Goal: Task Accomplishment & Management: Manage account settings

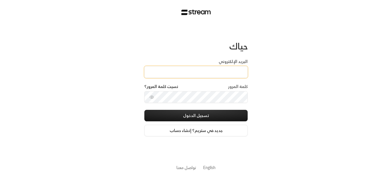
type input "[EMAIL_ADDRESS][DOMAIN_NAME]"
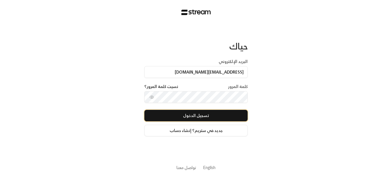
click at [211, 117] on button "تسجيل الدخول" at bounding box center [196, 115] width 103 height 11
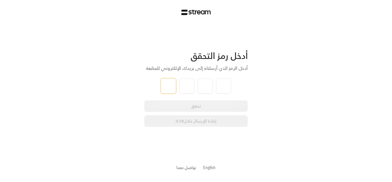
type input "3"
type input "6"
type input "4"
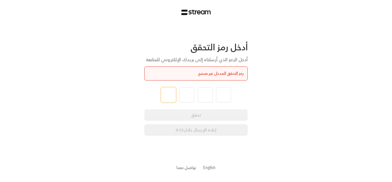
click at [163, 97] on input "tel" at bounding box center [168, 94] width 15 height 15
click at [178, 127] on div "تحقق إعادة الإرسال خلال 0:20" at bounding box center [196, 122] width 103 height 26
click at [193, 69] on div "رمز التحقق المدخل غير صحيح" at bounding box center [196, 73] width 103 height 14
click at [193, 72] on div "رمز التحقق المدخل غير صحيح" at bounding box center [196, 73] width 95 height 6
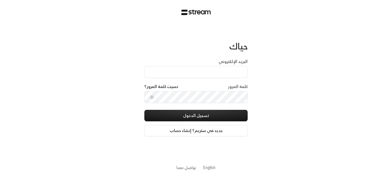
drag, startPoint x: 0, startPoint y: 0, endPoint x: 238, endPoint y: 63, distance: 246.4
click at [238, 63] on label "البريد الإلكتروني" at bounding box center [233, 62] width 29 height 6
click at [238, 66] on input "البريد الإلكتروني" at bounding box center [196, 72] width 103 height 12
click at [238, 71] on input "البريد الإلكتروني" at bounding box center [196, 72] width 103 height 12
type input "[EMAIL_ADDRESS][DOMAIN_NAME]"
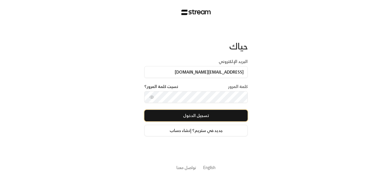
click at [207, 112] on button "تسجيل الدخول" at bounding box center [196, 115] width 103 height 11
click at [172, 118] on button "تسجيل الدخول" at bounding box center [196, 115] width 103 height 11
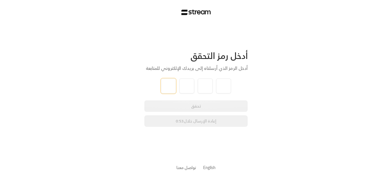
type input "1"
type input "5"
type input "7"
type input "2"
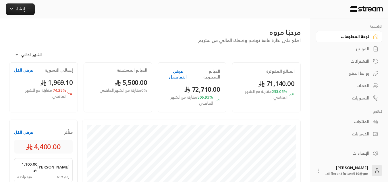
click at [354, 63] on div "الاشتراكات" at bounding box center [346, 61] width 46 height 6
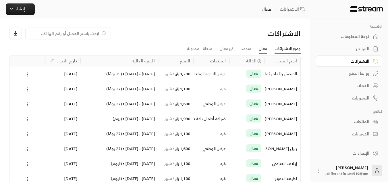
click at [295, 49] on link "جميع الاشتراكات" at bounding box center [288, 49] width 26 height 10
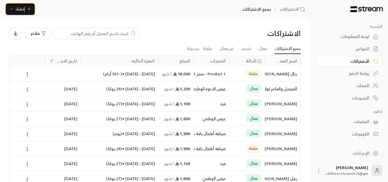
click at [28, 9] on icon "button" at bounding box center [29, 9] width 3 height 0
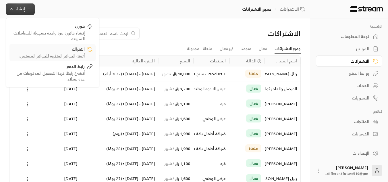
click at [48, 60] on link "اشتراك أتمتة الفواتير المتكررة للفواتير المستمرة." at bounding box center [52, 52] width 86 height 17
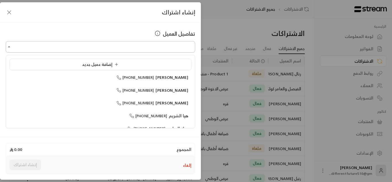
click at [151, 45] on input "اختر العميل" at bounding box center [101, 47] width 190 height 10
click at [153, 82] on li "نواف الهندي [PHONE_NUMBER]" at bounding box center [100, 77] width 182 height 11
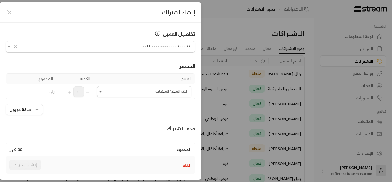
click at [103, 93] on icon "Open" at bounding box center [101, 92] width 6 height 6
type input "**********"
click at [103, 172] on div "اشتراك - يوم اشتراك -الأسبوع اشتراك -ساعه اشتراك ثلاث أسابيع تسجيل 6اشهر" at bounding box center [145, 156] width 91 height 62
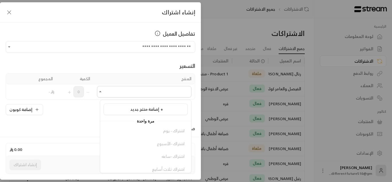
click at [103, 172] on div "اشتراك - يوم اشتراك -الأسبوع اشتراك -ساعه اشتراك ثلاث أسابيع تسجيل 6اشهر" at bounding box center [145, 156] width 91 height 62
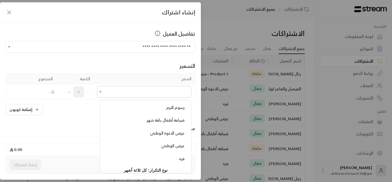
scroll to position [356, 0]
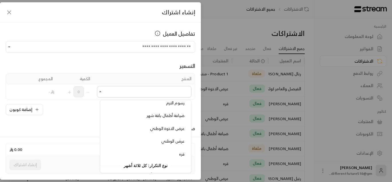
click at [223, 21] on div "**********" at bounding box center [196, 91] width 392 height 182
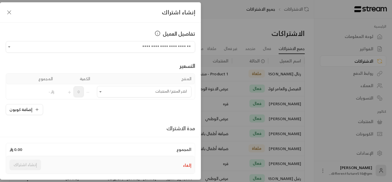
click at [9, 14] on icon "button" at bounding box center [9, 12] width 7 height 7
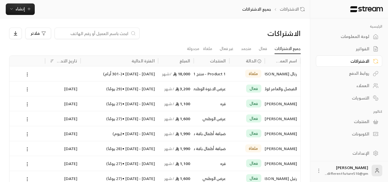
click at [321, 50] on link "الفواتير" at bounding box center [349, 48] width 66 height 11
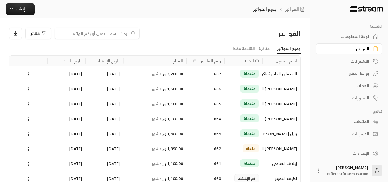
click at [361, 122] on div "المنتجات" at bounding box center [346, 122] width 46 height 6
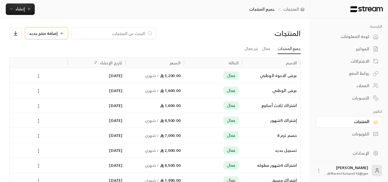
click at [50, 31] on span "إضافة منتج جديد" at bounding box center [43, 33] width 29 height 4
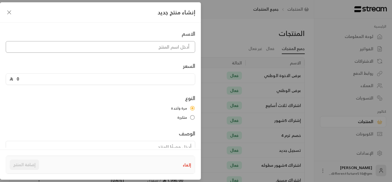
click at [100, 49] on input at bounding box center [101, 46] width 190 height 11
type input "وطني 1"
click at [21, 79] on input "0" at bounding box center [102, 79] width 178 height 11
type input "1695"
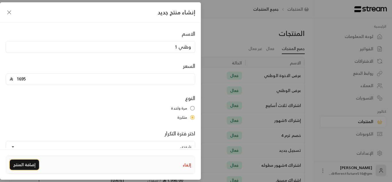
click at [32, 163] on button "إضافة المنتج" at bounding box center [24, 164] width 29 height 10
type input "0"
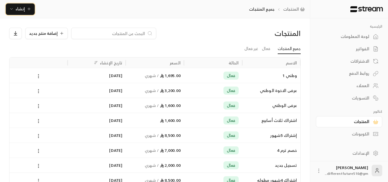
click at [22, 9] on span "إنشاء" at bounding box center [20, 8] width 9 height 7
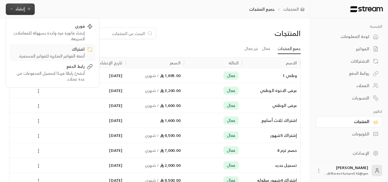
click at [58, 49] on div "اشتراك" at bounding box center [48, 49] width 72 height 7
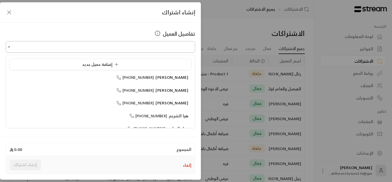
click at [103, 50] on input "اختر العميل" at bounding box center [101, 47] width 190 height 10
click at [118, 77] on div "نواف الهندي [PHONE_NUMBER]" at bounding box center [101, 77] width 176 height 6
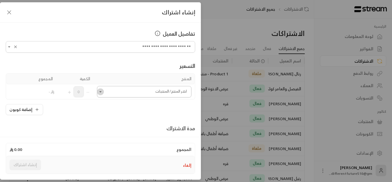
click at [102, 92] on icon "Open" at bounding box center [100, 91] width 2 height 1
type input "**********"
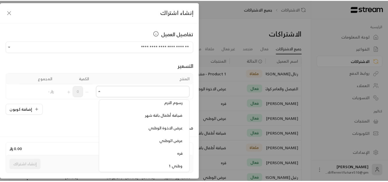
scroll to position [368, 0]
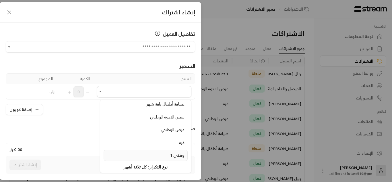
click at [136, 152] on li "وطني 1" at bounding box center [146, 155] width 84 height 11
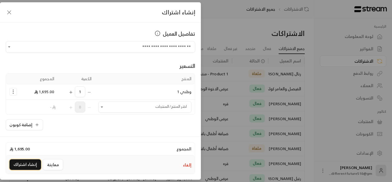
click at [27, 160] on button "إنشاء اشتراك" at bounding box center [25, 164] width 32 height 11
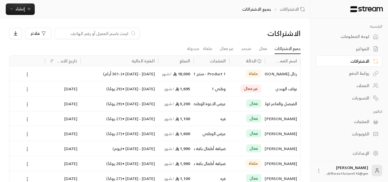
click at [27, 91] on icon at bounding box center [27, 89] width 5 height 5
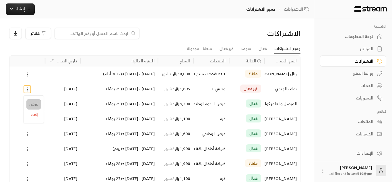
click at [30, 103] on link "عرض" at bounding box center [33, 104] width 15 height 10
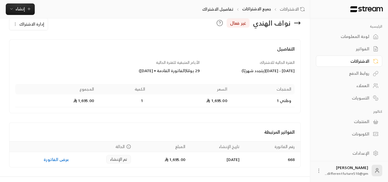
scroll to position [23, 0]
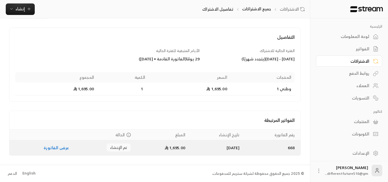
click at [47, 148] on link "عرض الفاتورة" at bounding box center [56, 147] width 25 height 7
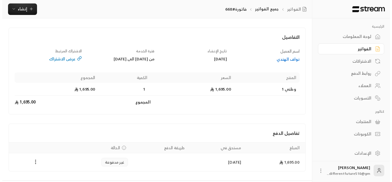
scroll to position [39, 0]
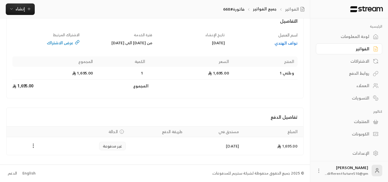
click at [34, 144] on icon "Payments" at bounding box center [33, 146] width 6 height 6
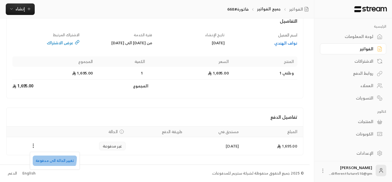
click at [46, 157] on li "تغيير الحالة الى مدفوعة" at bounding box center [55, 160] width 44 height 10
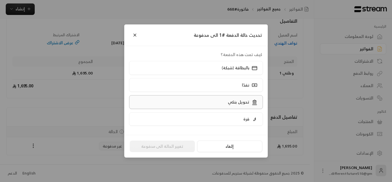
click at [207, 98] on label "تحويل بنكي" at bounding box center [196, 102] width 134 height 14
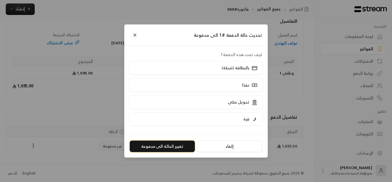
click at [180, 145] on button "تغيير الحالة الى مدفوعة" at bounding box center [162, 145] width 65 height 11
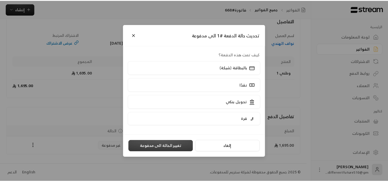
scroll to position [0, 0]
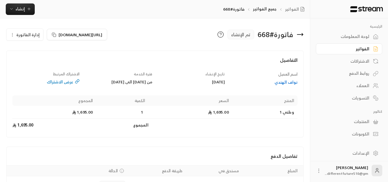
click at [363, 47] on div "الفواتير" at bounding box center [346, 49] width 46 height 6
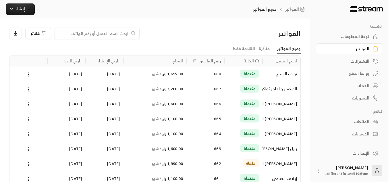
click at [93, 33] on input at bounding box center [93, 33] width 70 height 6
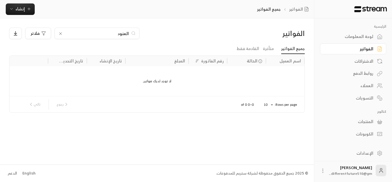
type input "العنود"
click at [60, 34] on icon at bounding box center [60, 33] width 5 height 5
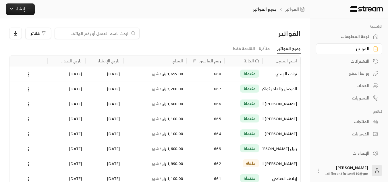
click at [69, 34] on input at bounding box center [93, 33] width 70 height 6
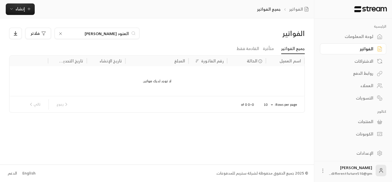
type input "العنود [PERSON_NAME]"
click at [365, 60] on div "الاشتراكات" at bounding box center [351, 61] width 46 height 6
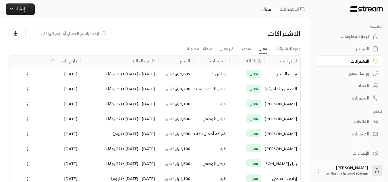
click at [93, 32] on input at bounding box center [64, 33] width 70 height 6
click at [284, 48] on link "جميع الاشتراكات" at bounding box center [288, 49] width 26 height 10
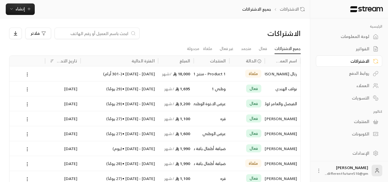
click at [80, 35] on input at bounding box center [93, 33] width 70 height 6
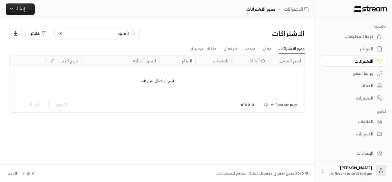
type input "العنود [PERSON_NAME]"
click at [349, 32] on link "لوحة المعلومات" at bounding box center [353, 36] width 66 height 11
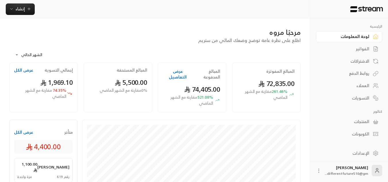
click at [346, 53] on link "الفواتير" at bounding box center [349, 48] width 66 height 11
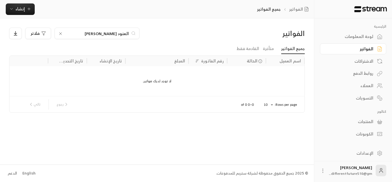
click at [277, 53] on li "متأخرة" at bounding box center [268, 49] width 18 height 10
click at [272, 50] on link "متأخرة" at bounding box center [268, 49] width 11 height 10
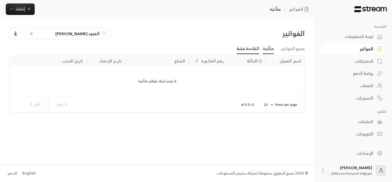
click at [247, 50] on link "القادمة فقط" at bounding box center [248, 49] width 23 height 10
click at [290, 51] on link "جميع الفواتير" at bounding box center [294, 49] width 24 height 10
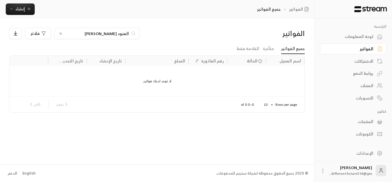
click at [367, 88] on div "العملاء" at bounding box center [351, 86] width 46 height 6
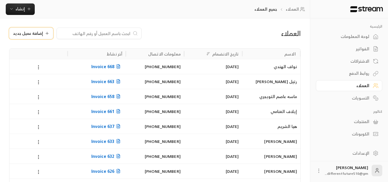
click at [25, 32] on span "إضافة عميل جديد" at bounding box center [28, 33] width 30 height 4
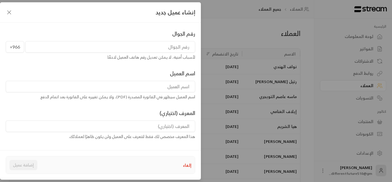
click at [63, 44] on input "tel" at bounding box center [110, 46] width 170 height 11
type input "560958315"
click at [82, 83] on input at bounding box center [101, 86] width 190 height 11
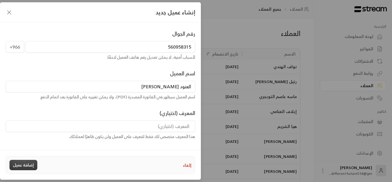
type input "العنود [PERSON_NAME]"
click at [31, 165] on button "إضافة عميل" at bounding box center [23, 165] width 28 height 10
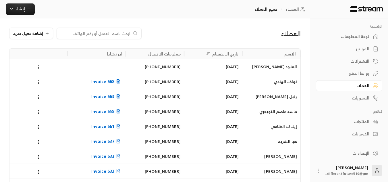
click at [39, 66] on circle at bounding box center [38, 66] width 1 height 1
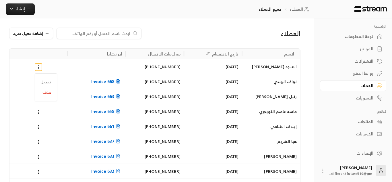
click at [65, 35] on div at bounding box center [196, 91] width 392 height 182
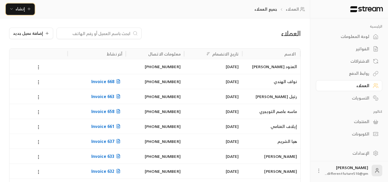
click at [14, 7] on icon "button" at bounding box center [11, 9] width 5 height 5
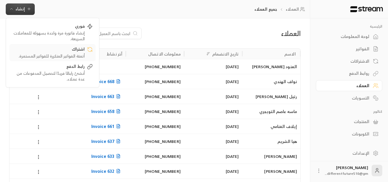
click at [36, 49] on div "اشتراك" at bounding box center [48, 49] width 72 height 7
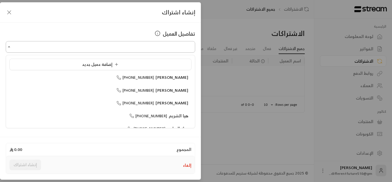
click at [122, 47] on input "اختر العميل" at bounding box center [101, 47] width 190 height 10
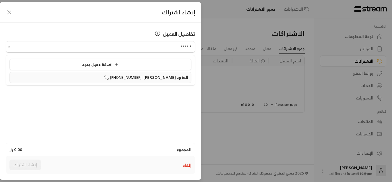
click at [123, 80] on div "العنود [PERSON_NAME] [PHONE_NUMBER]" at bounding box center [101, 77] width 176 height 6
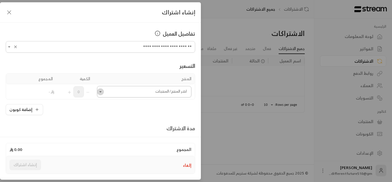
click at [103, 93] on icon "Open" at bounding box center [101, 92] width 6 height 6
type input "**********"
click at [134, 134] on div "قره" at bounding box center [146, 131] width 78 height 6
type input "**"
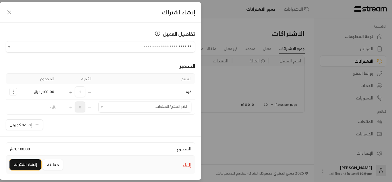
click at [20, 167] on button "إنشاء اشتراك" at bounding box center [25, 164] width 32 height 11
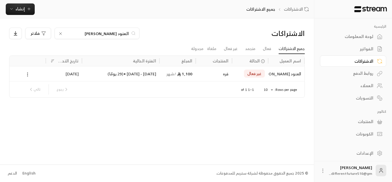
click at [27, 75] on icon at bounding box center [27, 74] width 5 height 5
click at [32, 89] on link "عرض" at bounding box center [34, 89] width 15 height 10
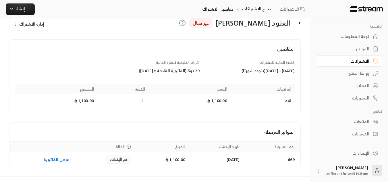
scroll to position [23, 0]
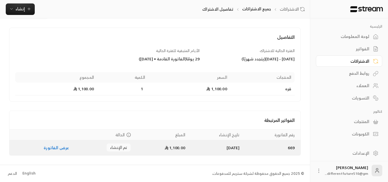
click at [59, 149] on link "عرض الفاتورة" at bounding box center [56, 147] width 25 height 7
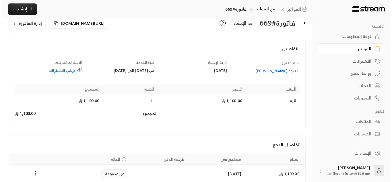
scroll to position [39, 0]
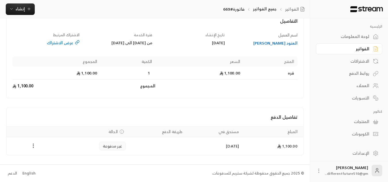
click at [34, 145] on icon "Payments" at bounding box center [33, 146] width 6 height 6
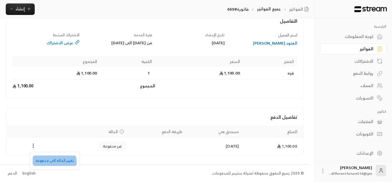
click at [52, 163] on li "تغيير الحالة الى مدفوعة" at bounding box center [55, 160] width 44 height 10
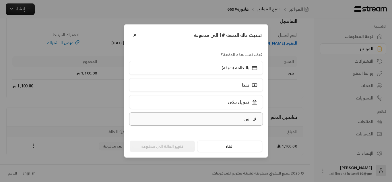
click at [172, 114] on label "قرة" at bounding box center [196, 118] width 134 height 13
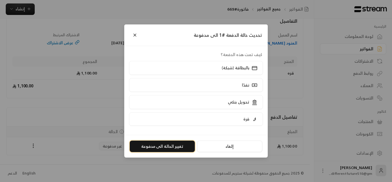
click at [167, 142] on button "تغيير الحالة الى مدفوعة" at bounding box center [162, 145] width 65 height 11
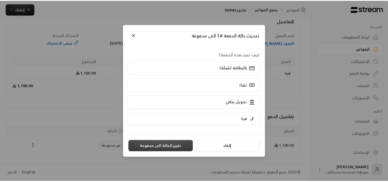
scroll to position [0, 0]
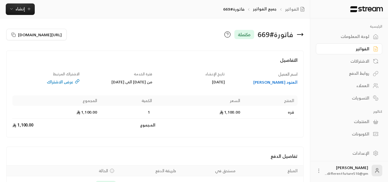
click at [351, 59] on div "الاشتراكات" at bounding box center [346, 61] width 46 height 6
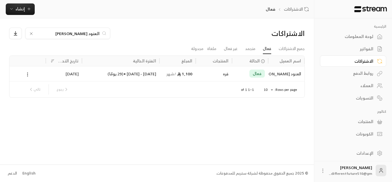
click at [356, 38] on div "لوحة المعلومات" at bounding box center [351, 37] width 46 height 6
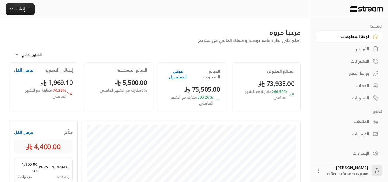
click at [358, 47] on div "الفواتير" at bounding box center [346, 49] width 46 height 6
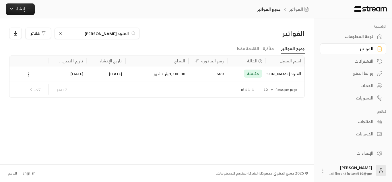
click at [361, 53] on link "الفواتير" at bounding box center [353, 48] width 66 height 11
click at [360, 34] on div "لوحة المعلومات" at bounding box center [351, 37] width 46 height 6
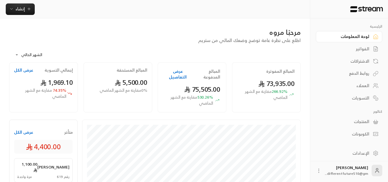
click at [364, 51] on div "الفواتير" at bounding box center [346, 49] width 46 height 6
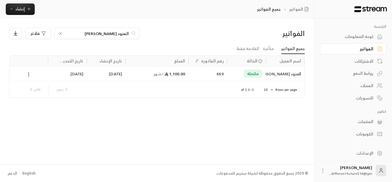
click at [62, 34] on icon at bounding box center [60, 33] width 5 height 5
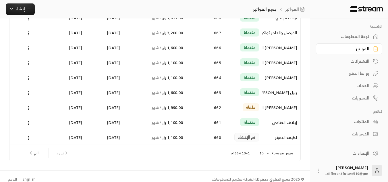
scroll to position [77, 0]
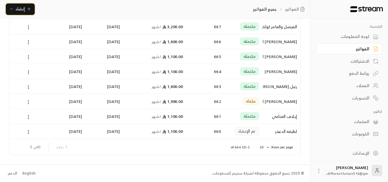
click at [18, 8] on span "إنشاء" at bounding box center [20, 8] width 9 height 7
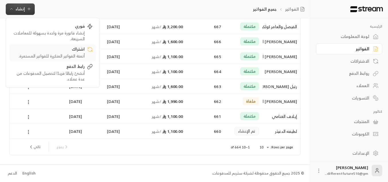
click at [77, 51] on div "اشتراك" at bounding box center [48, 49] width 72 height 7
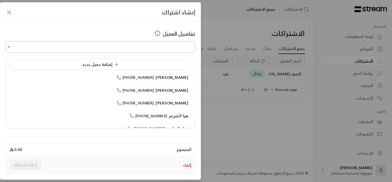
click at [101, 45] on input "اختر العميل" at bounding box center [101, 47] width 190 height 10
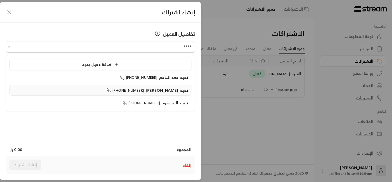
click at [123, 91] on span "[PHONE_NUMBER]" at bounding box center [126, 90] width 38 height 7
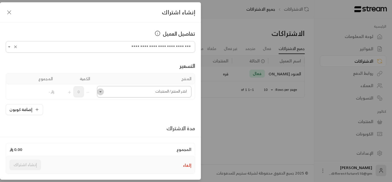
click at [103, 91] on icon "Open" at bounding box center [101, 92] width 6 height 6
type input "**********"
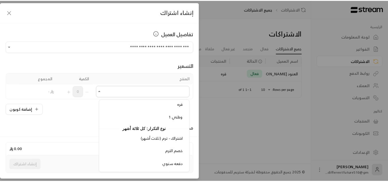
scroll to position [402, 0]
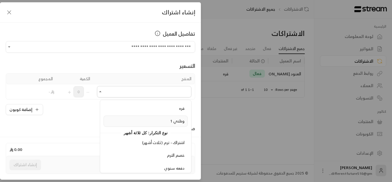
click at [118, 123] on div "وطني 1" at bounding box center [146, 121] width 78 height 6
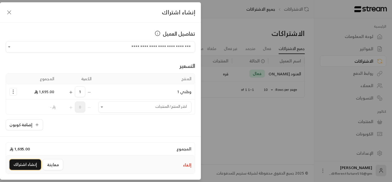
click at [16, 165] on button "إنشاء اشتراك" at bounding box center [25, 164] width 32 height 11
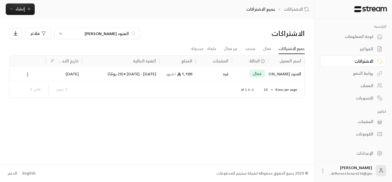
click at [87, 35] on input "العنود [PERSON_NAME]" at bounding box center [97, 33] width 64 height 6
type input "ا"
type input "رتيل"
click at [354, 53] on link "الفواتير" at bounding box center [353, 48] width 66 height 11
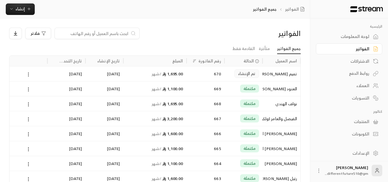
click at [29, 72] on icon at bounding box center [28, 74] width 5 height 5
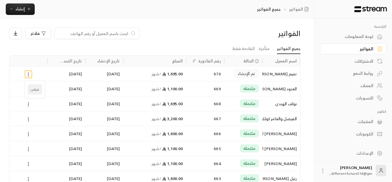
click at [36, 89] on li "عرض" at bounding box center [35, 89] width 15 height 10
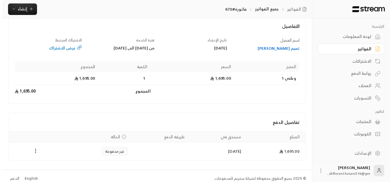
scroll to position [39, 0]
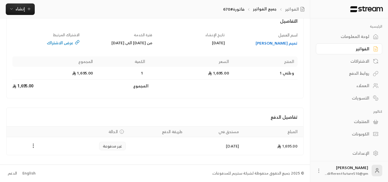
click at [34, 146] on circle "Payments" at bounding box center [33, 145] width 1 height 1
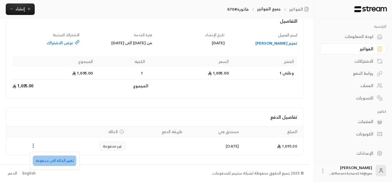
click at [45, 160] on li "تغيير الحالة الى مدفوعة" at bounding box center [55, 160] width 44 height 10
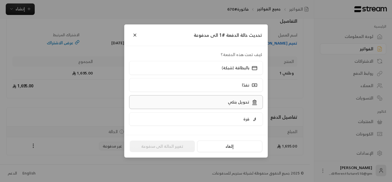
click at [193, 102] on label "تحويل بنكي" at bounding box center [196, 102] width 134 height 14
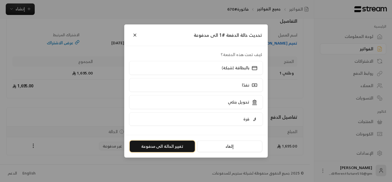
click at [180, 146] on button "تغيير الحالة الى مدفوعة" at bounding box center [162, 145] width 65 height 11
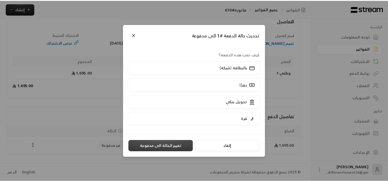
scroll to position [0, 0]
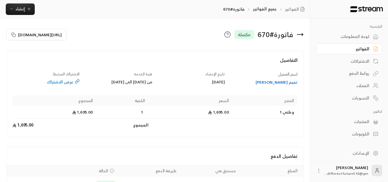
click at [356, 51] on div "الفواتير" at bounding box center [346, 49] width 46 height 6
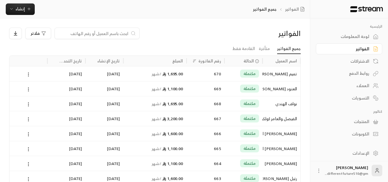
click at [364, 54] on link "الفواتير" at bounding box center [349, 48] width 66 height 11
click at [131, 31] on icon at bounding box center [133, 33] width 5 height 6
click at [28, 6] on span "إنشاء" at bounding box center [20, 8] width 22 height 7
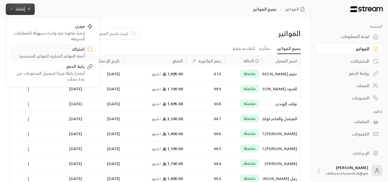
click at [60, 47] on div "اشتراك" at bounding box center [48, 49] width 72 height 7
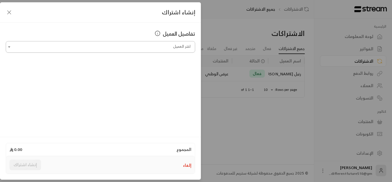
click at [60, 47] on input "اختر العميل" at bounding box center [101, 47] width 190 height 10
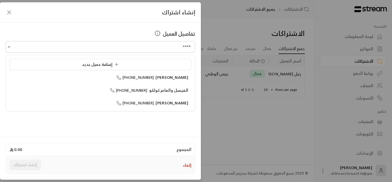
type input "****"
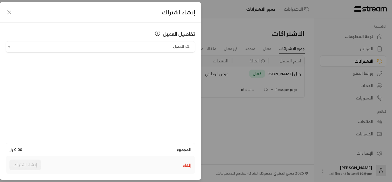
click at [7, 13] on icon "button" at bounding box center [9, 12] width 7 height 7
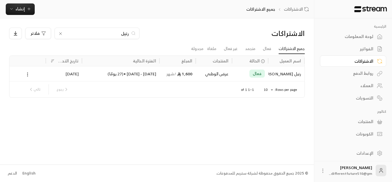
click at [370, 51] on div "الفواتير" at bounding box center [351, 49] width 46 height 6
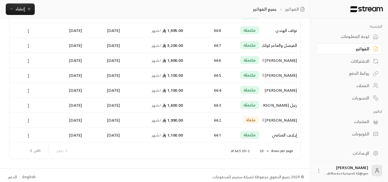
scroll to position [77, 0]
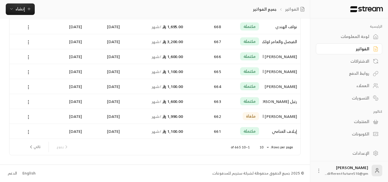
click at [271, 10] on p "جميع الفواتير" at bounding box center [265, 9] width 24 height 6
click at [352, 60] on div "الاشتراكات" at bounding box center [346, 61] width 46 height 6
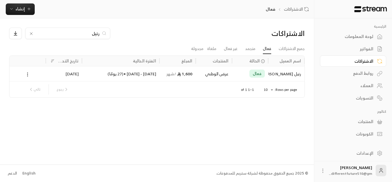
click at [33, 34] on icon at bounding box center [31, 33] width 5 height 5
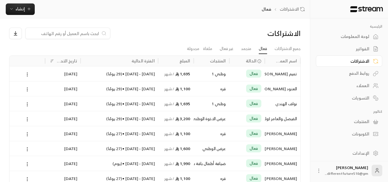
click at [117, 44] on ul "جميع الاشتراكات فعال متجمد غير فعال ملغاة مجدولة" at bounding box center [155, 49] width 292 height 10
